Goal: Task Accomplishment & Management: Complete application form

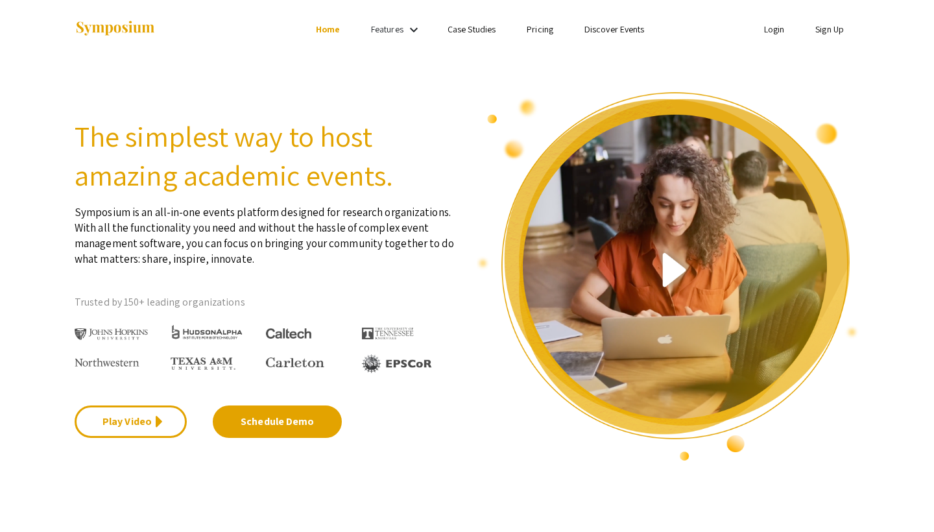
click at [815, 30] on link "Sign Up" at bounding box center [829, 29] width 29 height 12
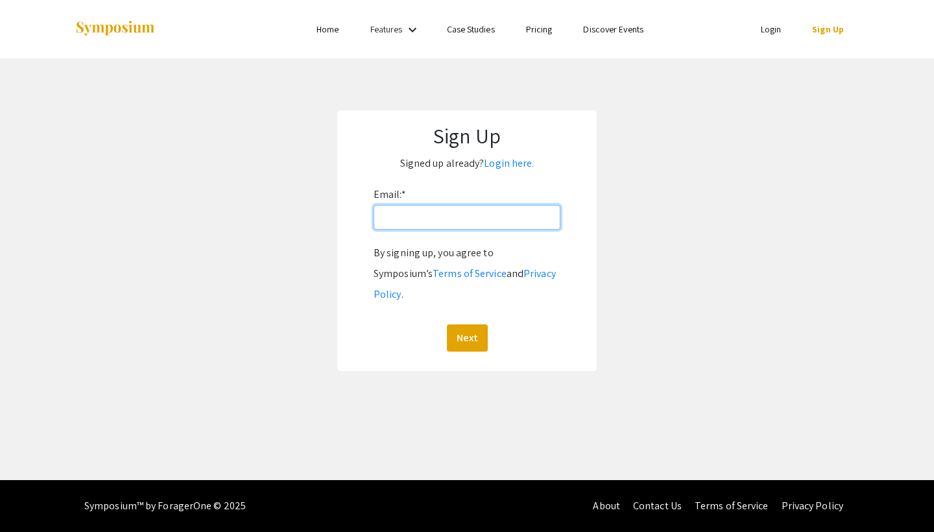
click at [475, 220] on input "Email: *" at bounding box center [466, 217] width 187 height 25
type input "[EMAIL_ADDRESS][DOMAIN_NAME]"
click at [466, 324] on button "Next" at bounding box center [467, 337] width 41 height 27
